Goal: Book appointment/travel/reservation

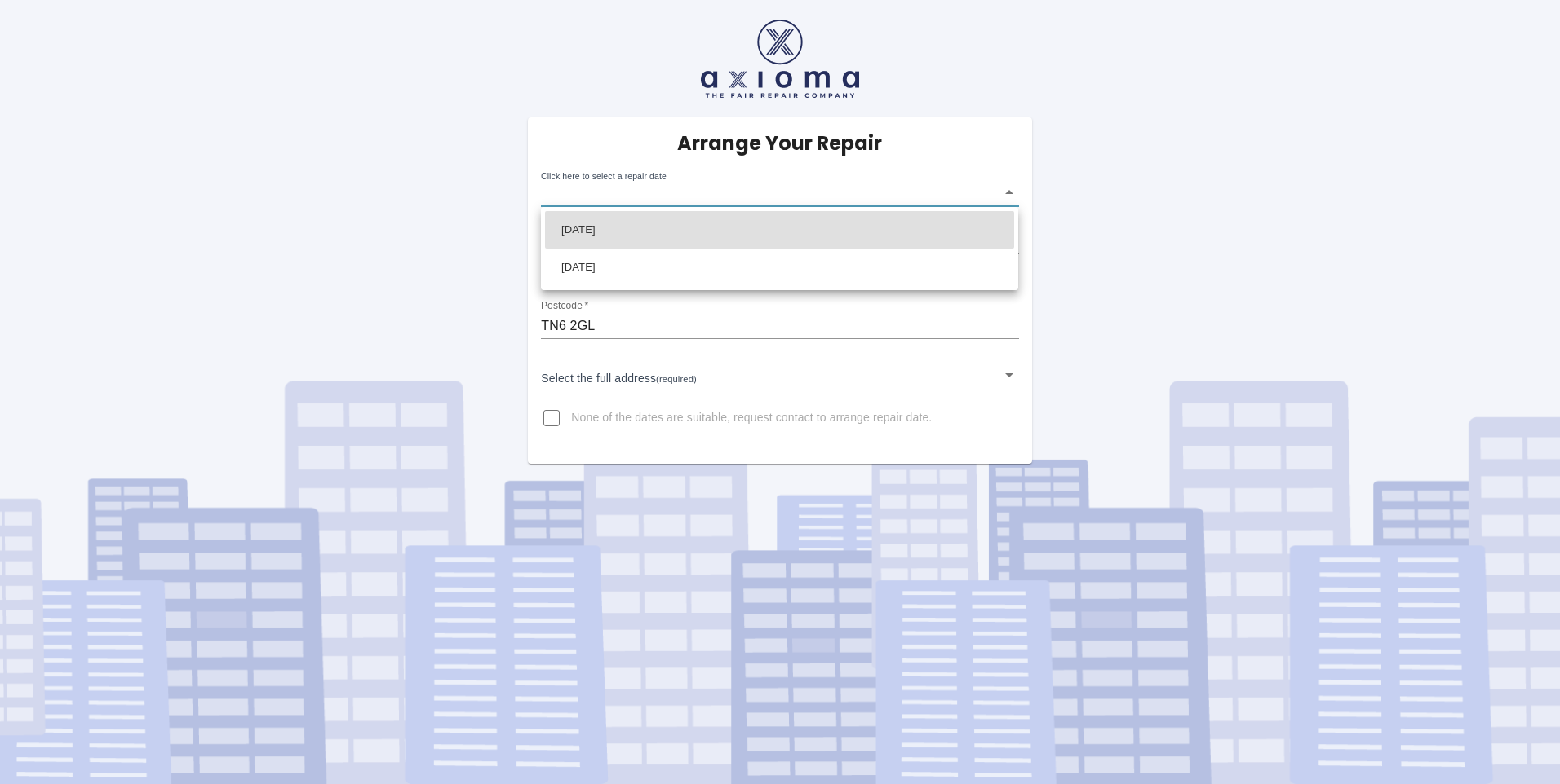
click at [1010, 190] on body "Arrange Your Repair Click here to select a repair date ​ Phone Number   * 07767…" at bounding box center [780, 392] width 1560 height 784
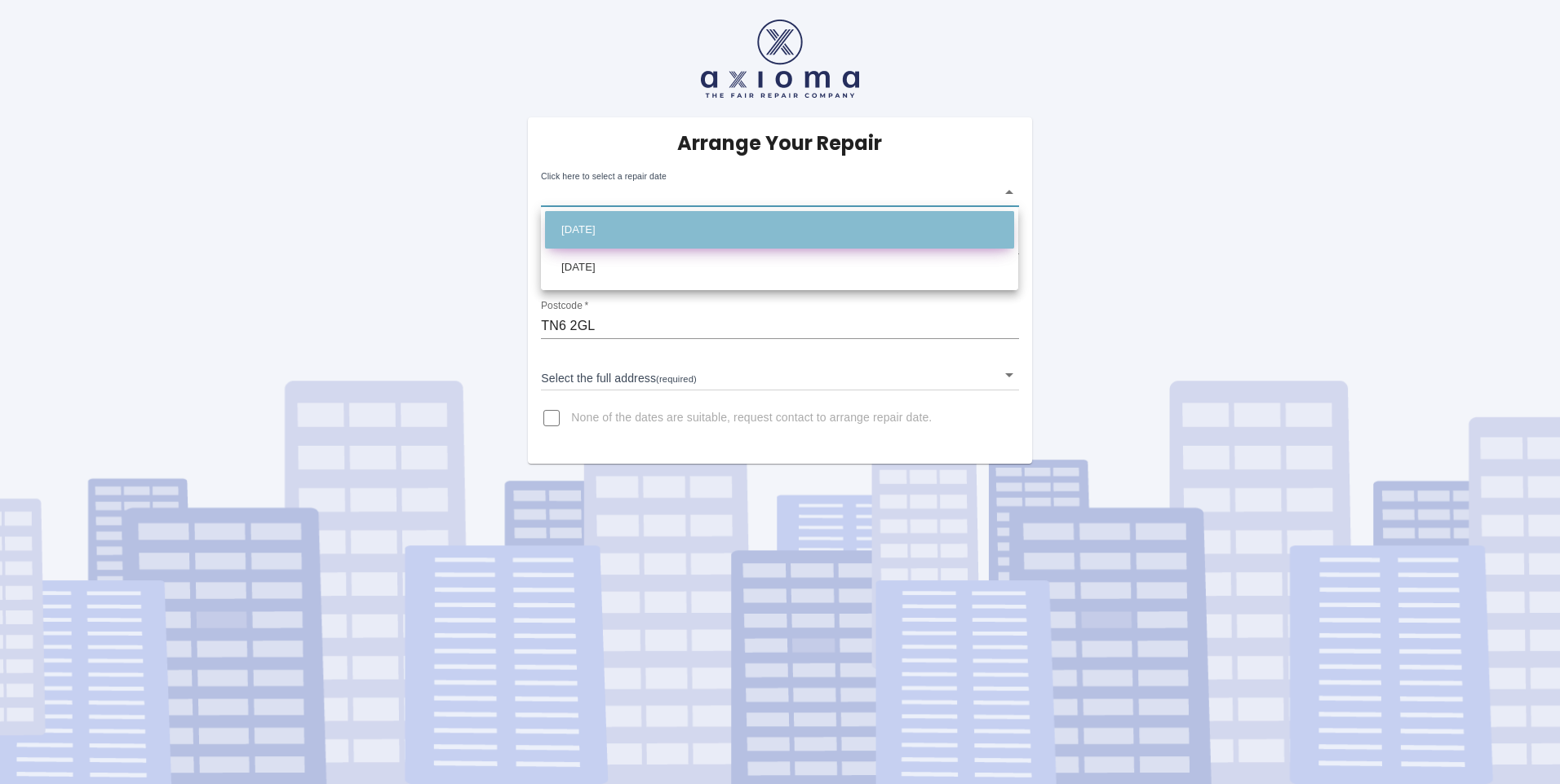
click at [662, 226] on li "[DATE]" at bounding box center [779, 230] width 469 height 38
type input "[DATE]T00:00:00.000Z"
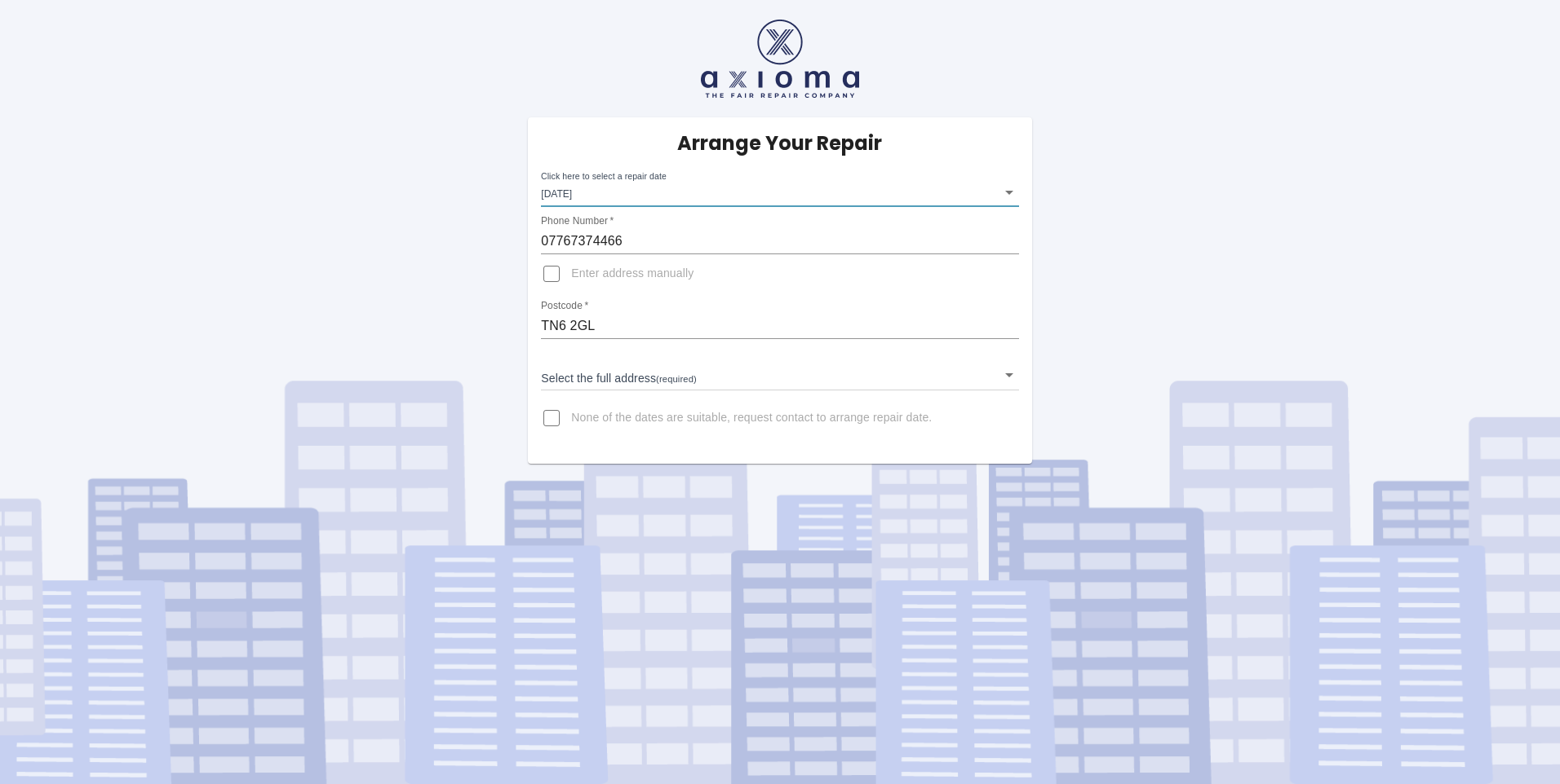
click at [1007, 375] on body "Arrange Your Repair Click here to select a repair date [DATE] [DATE]T00:00:00.0…" at bounding box center [780, 392] width 1560 height 784
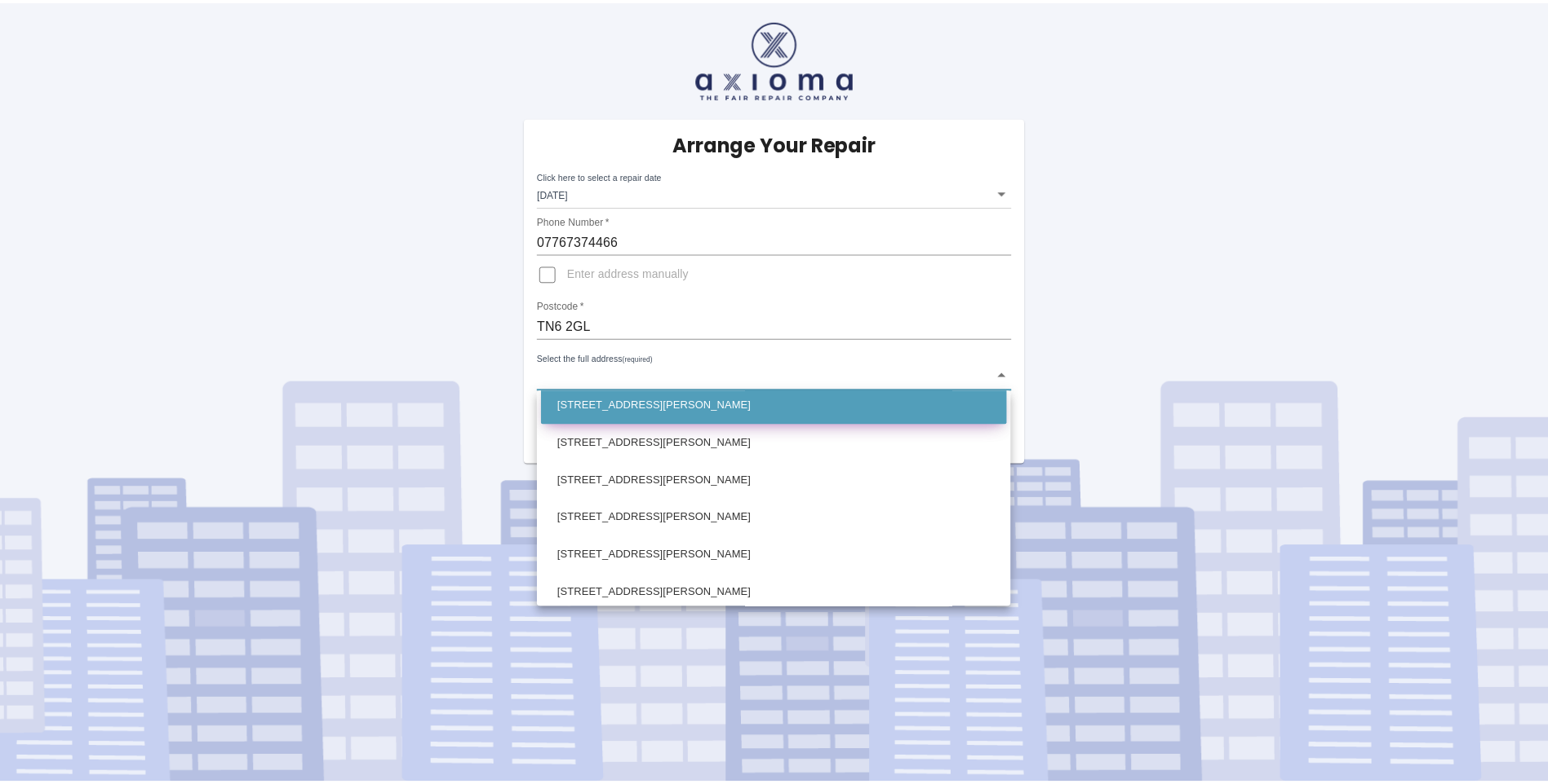
scroll to position [652, 0]
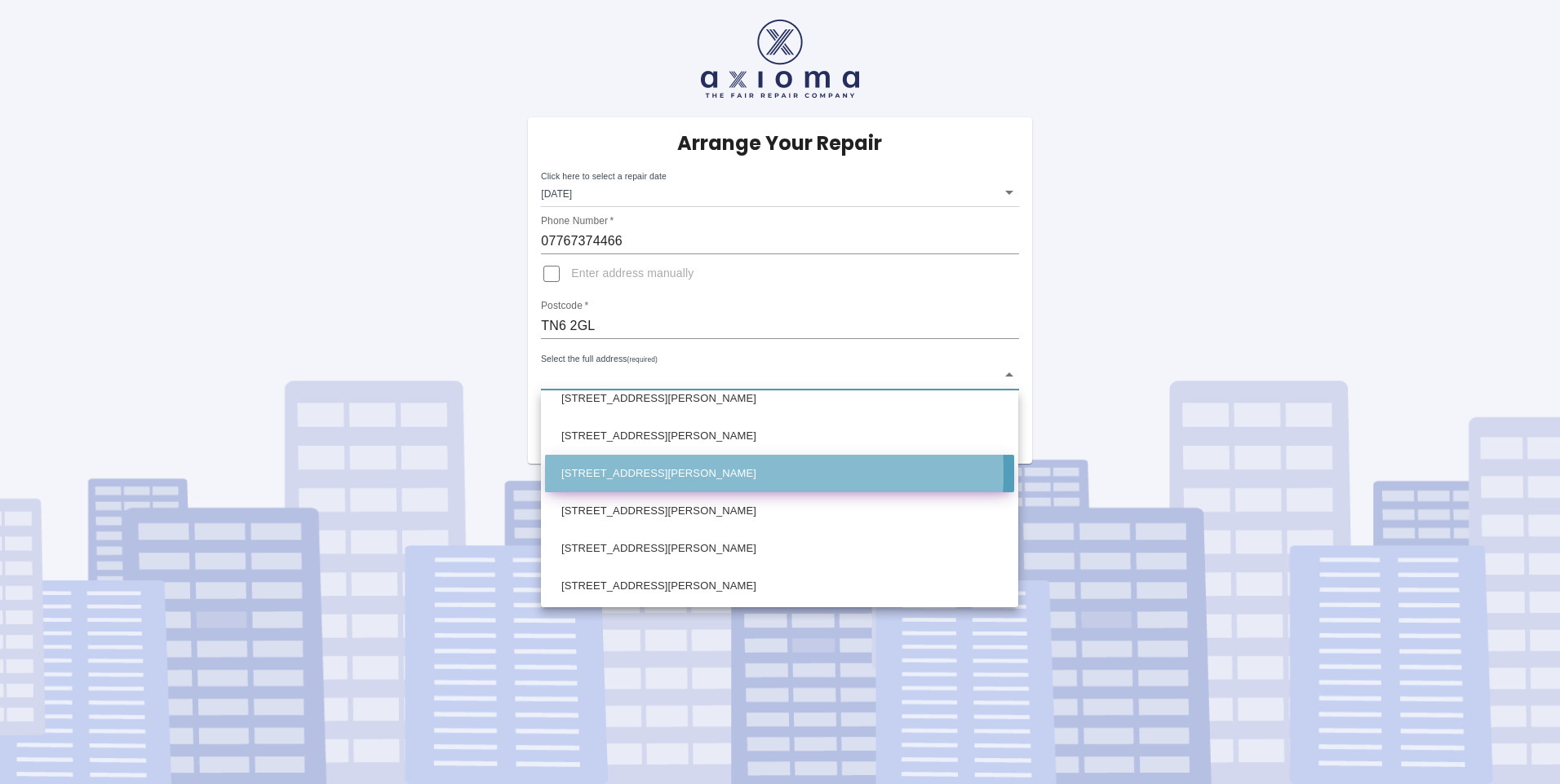
click at [649, 473] on li "[STREET_ADDRESS][PERSON_NAME]" at bounding box center [779, 474] width 469 height 38
type input "[STREET_ADDRESS][PERSON_NAME]"
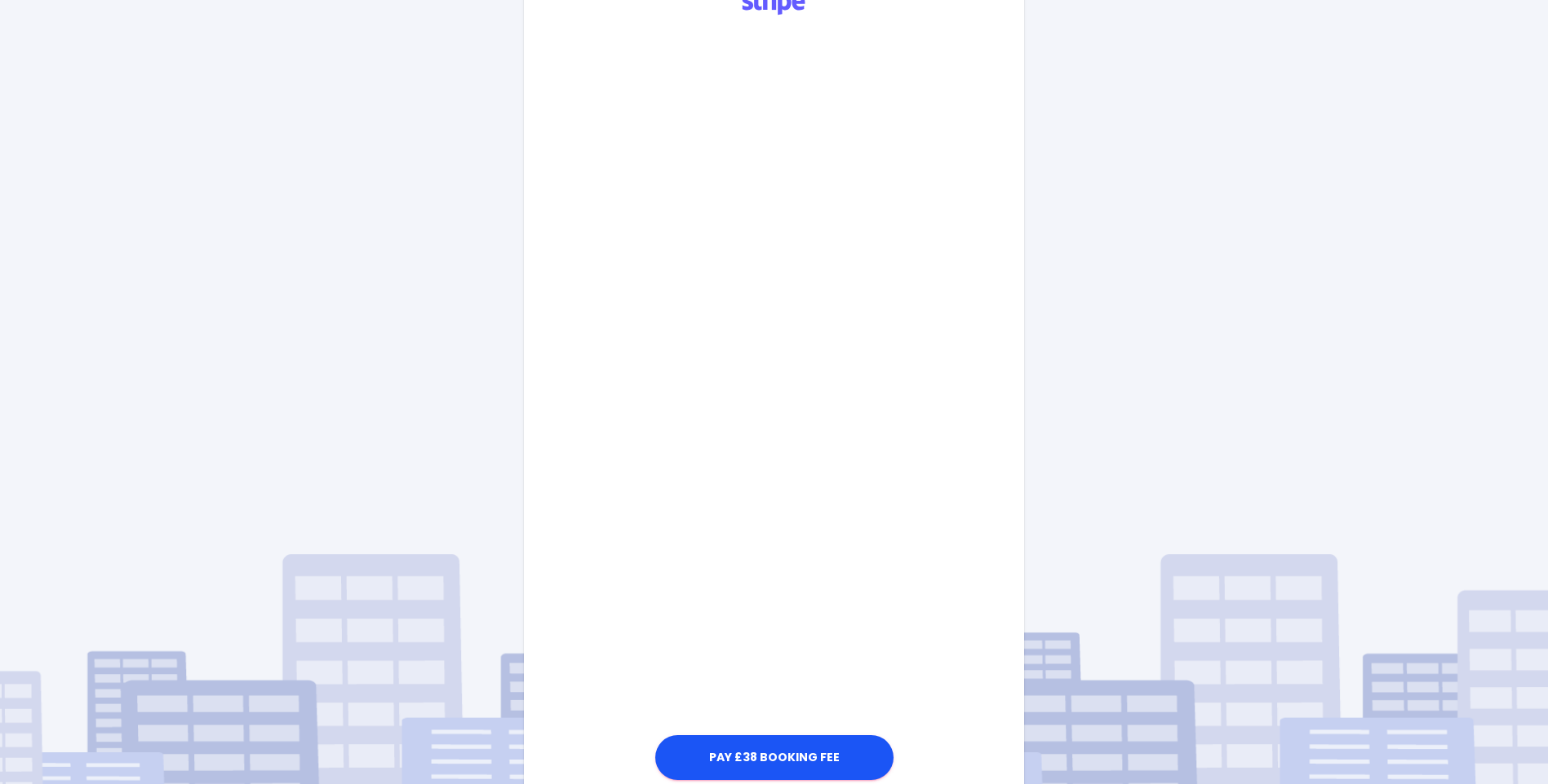
scroll to position [667, 0]
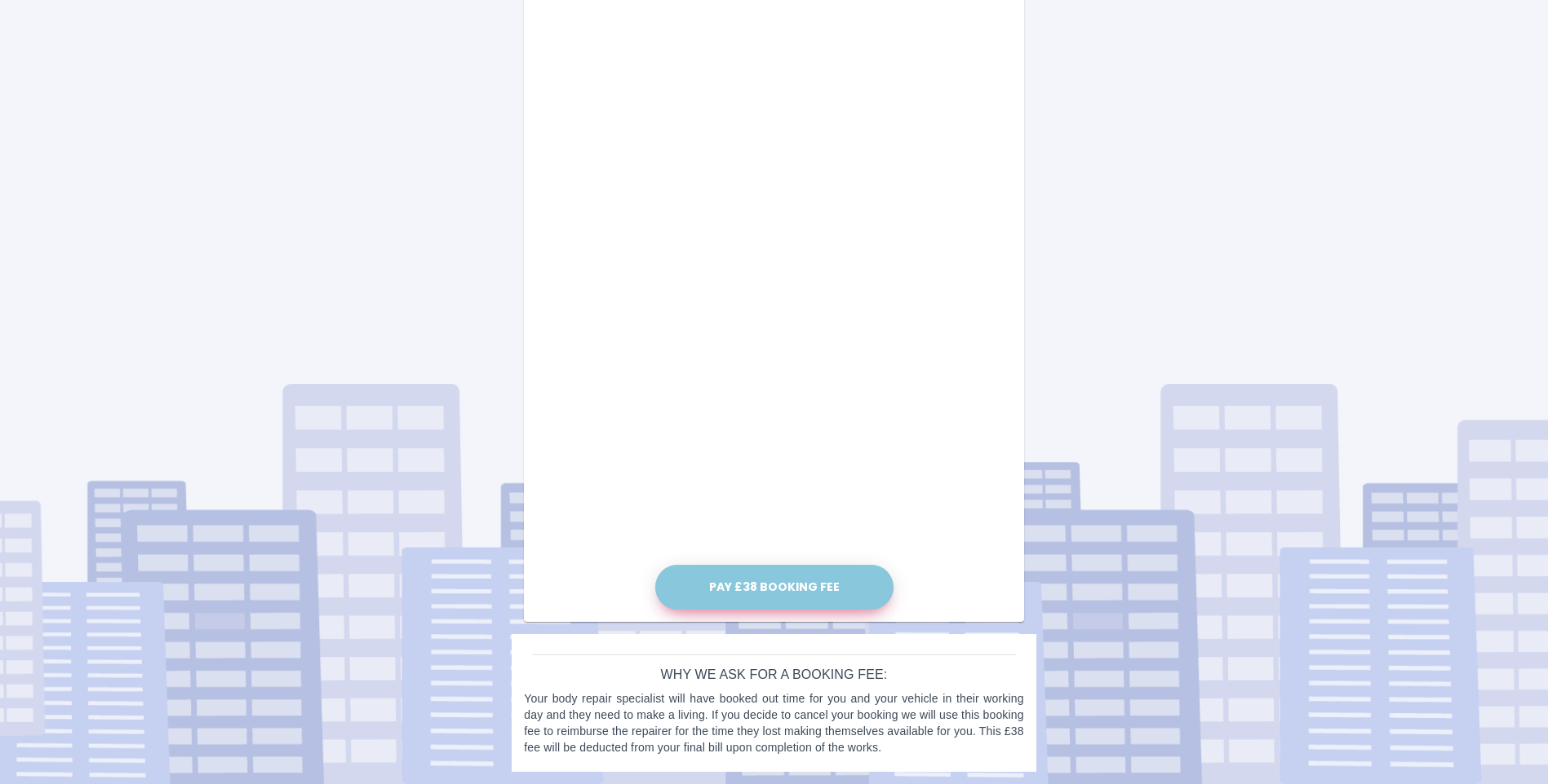
click at [767, 584] on button "Pay £38 Booking Fee" at bounding box center [774, 588] width 238 height 45
